Goal: Transaction & Acquisition: Purchase product/service

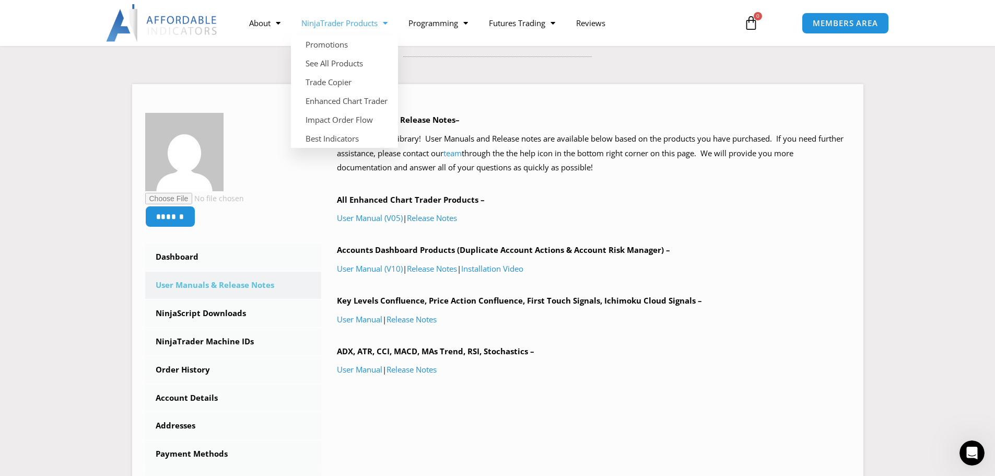
click at [374, 28] on link "NinjaTrader Products" at bounding box center [344, 23] width 107 height 24
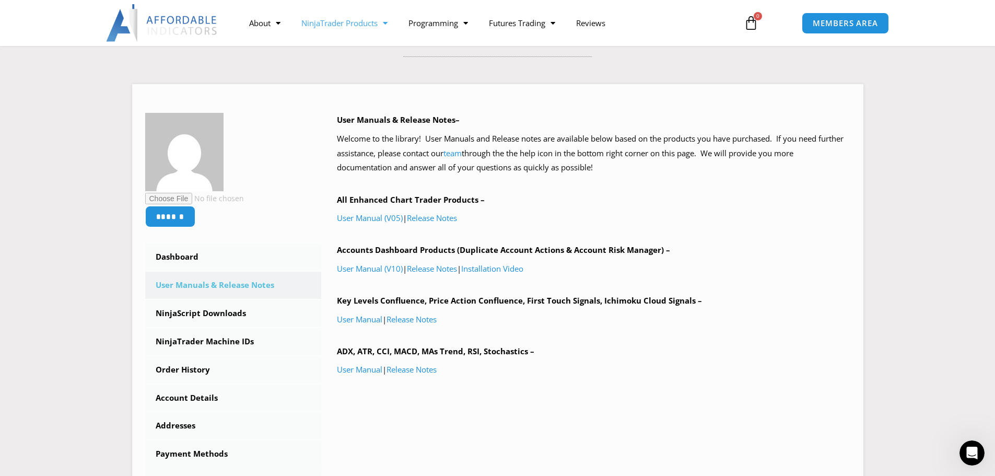
click at [374, 28] on link "NinjaTrader Products" at bounding box center [344, 23] width 107 height 24
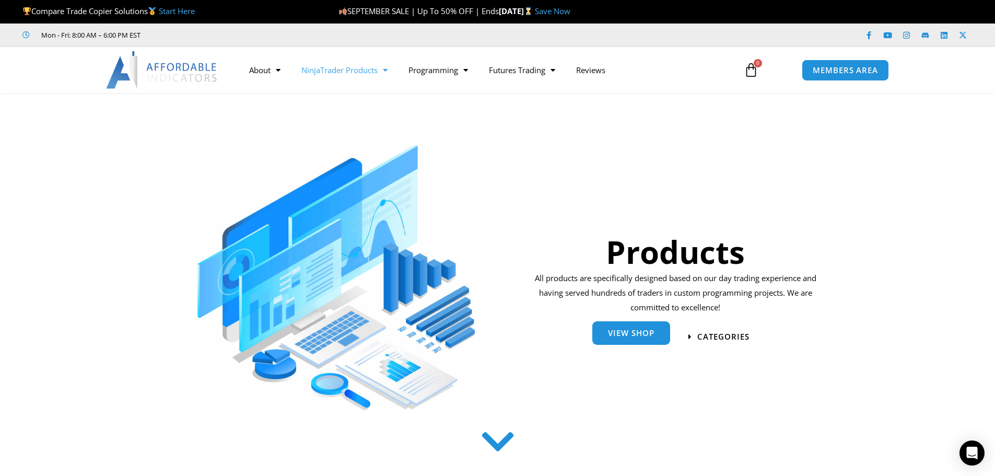
click at [652, 334] on span "View Shop" at bounding box center [631, 333] width 46 height 8
click at [633, 329] on span "View Shop" at bounding box center [631, 333] width 46 height 8
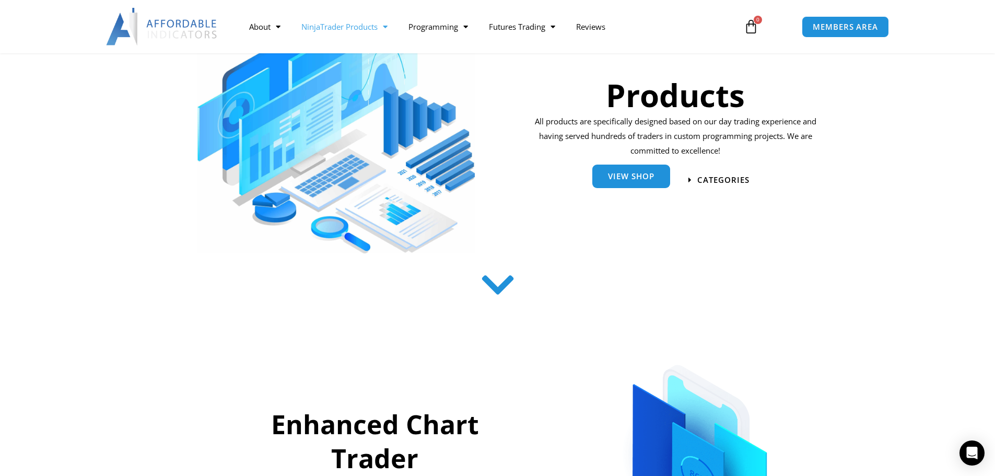
scroll to position [208, 0]
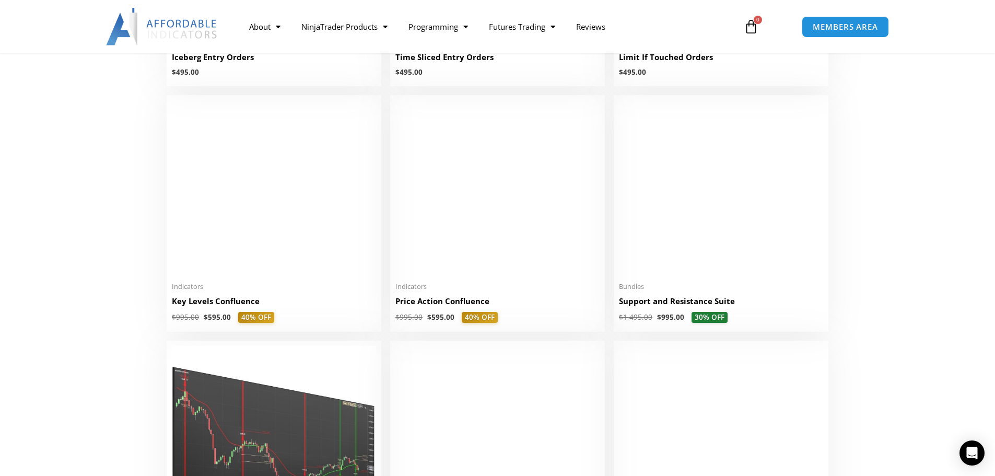
scroll to position [1410, 0]
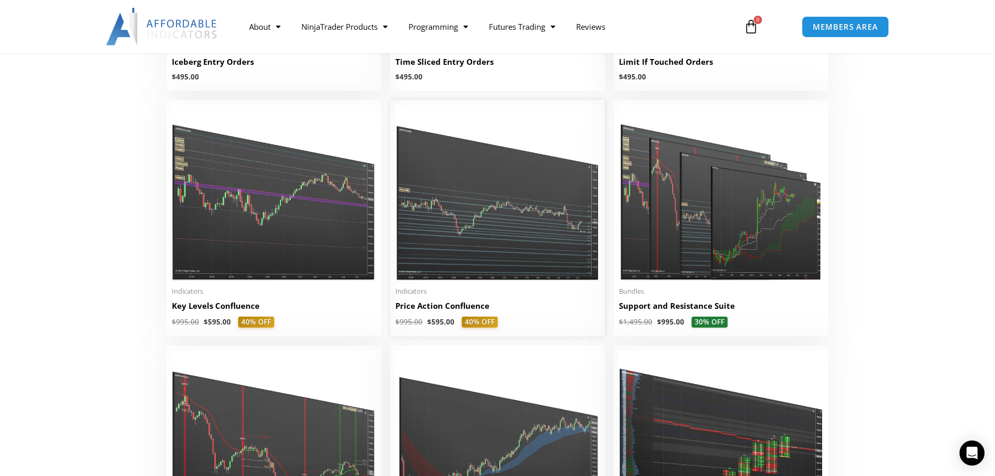
click at [497, 232] on img at bounding box center [497, 193] width 204 height 176
click at [451, 304] on h2 "Price Action Confluence" at bounding box center [497, 305] width 204 height 11
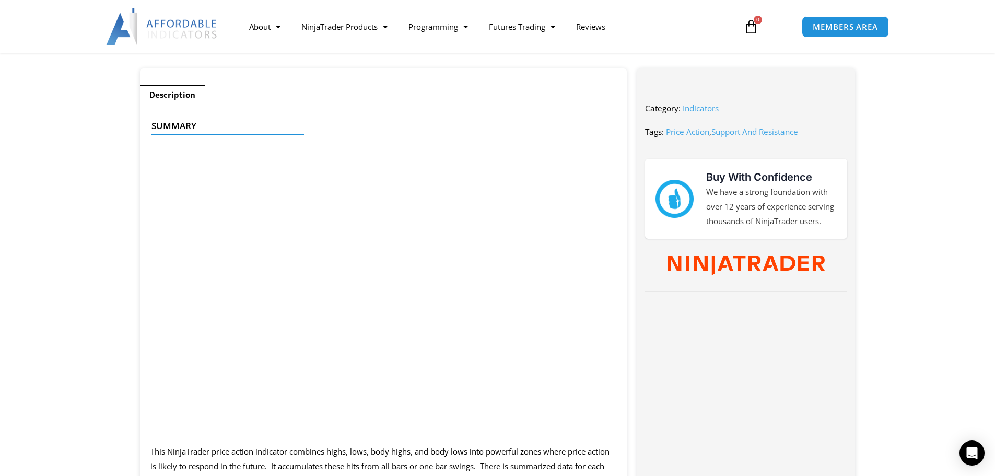
scroll to position [418, 0]
